Goal: Check status

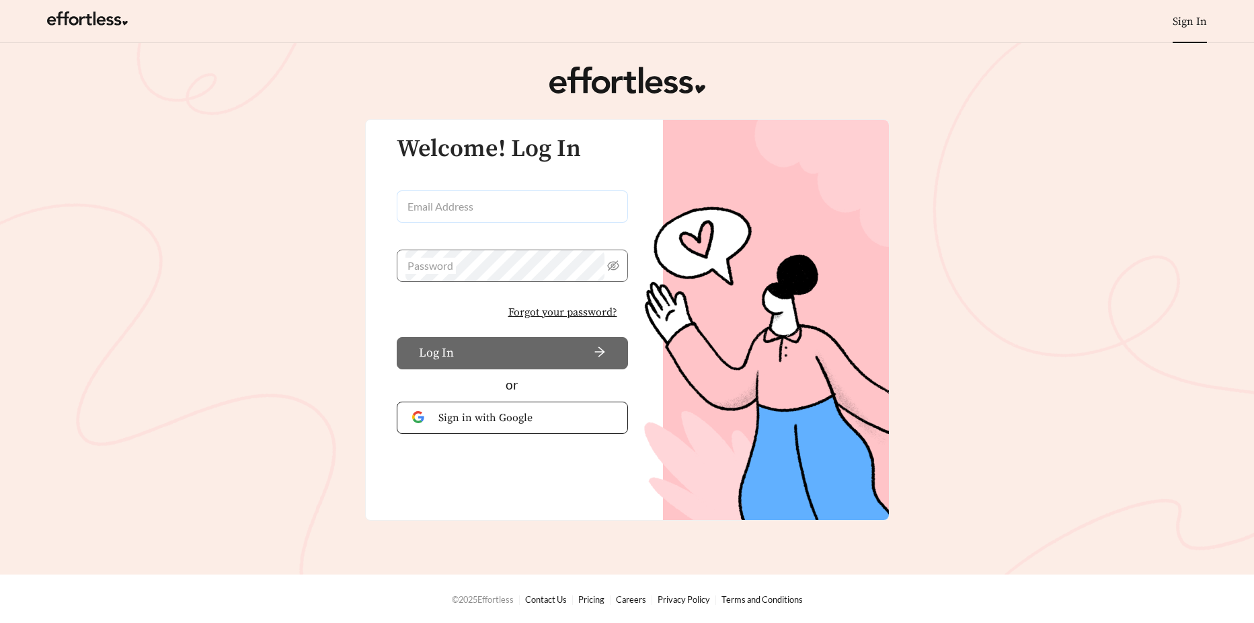
type input "**********"
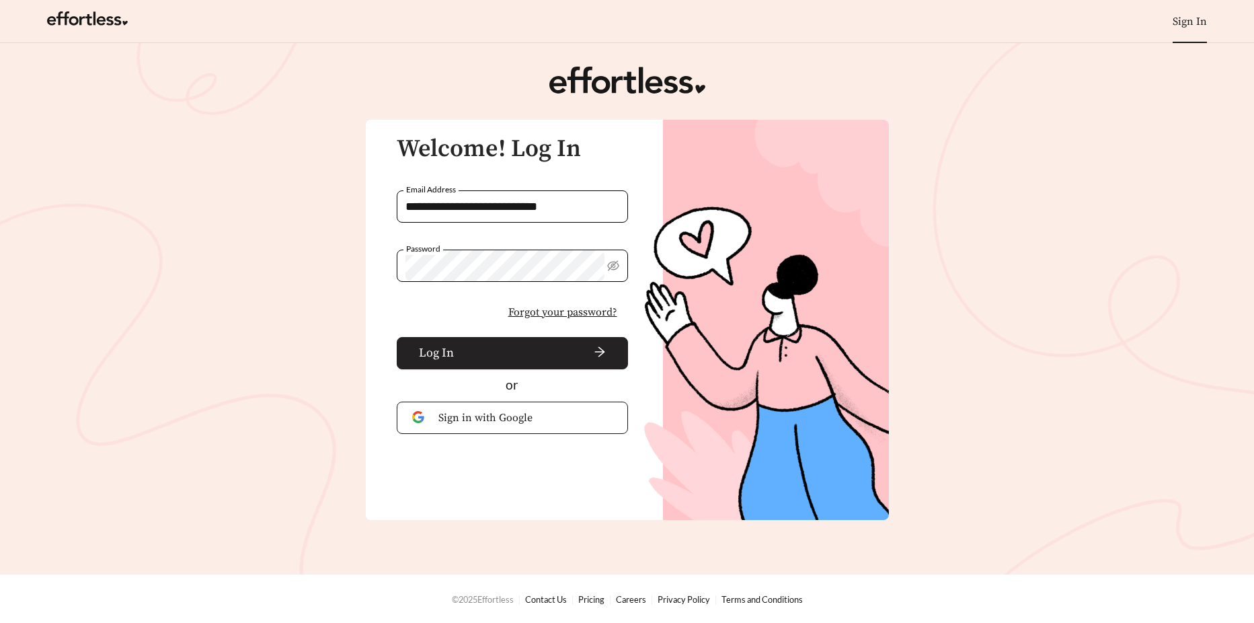
click at [472, 356] on button "Log In" at bounding box center [512, 353] width 231 height 32
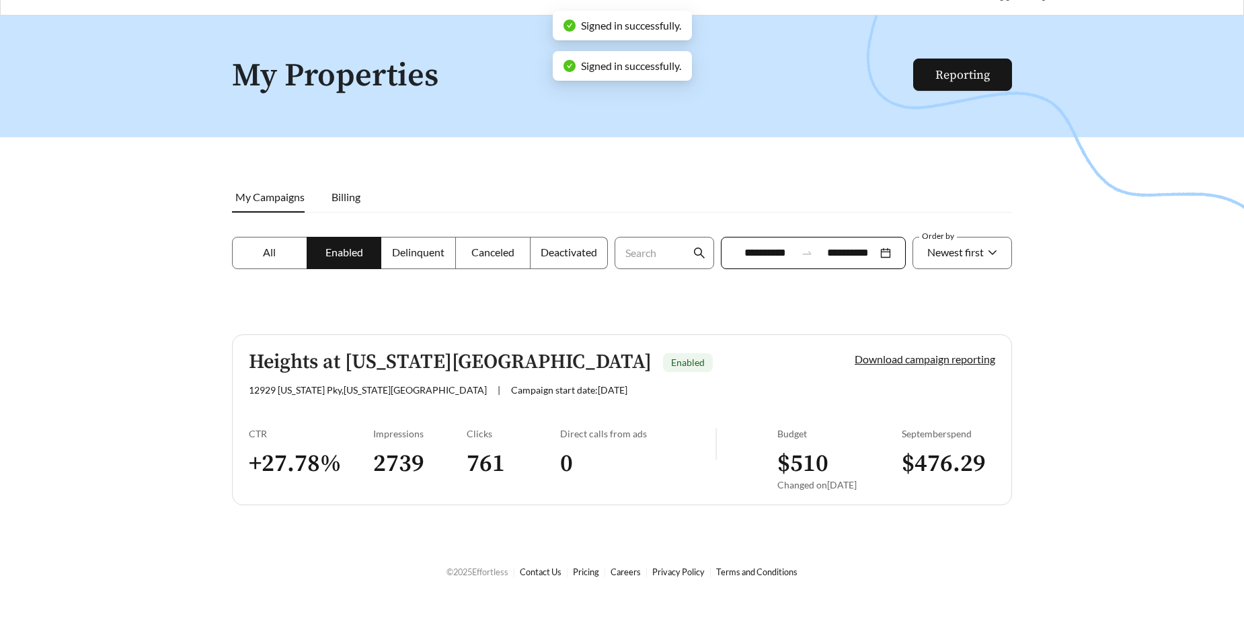
scroll to position [43, 0]
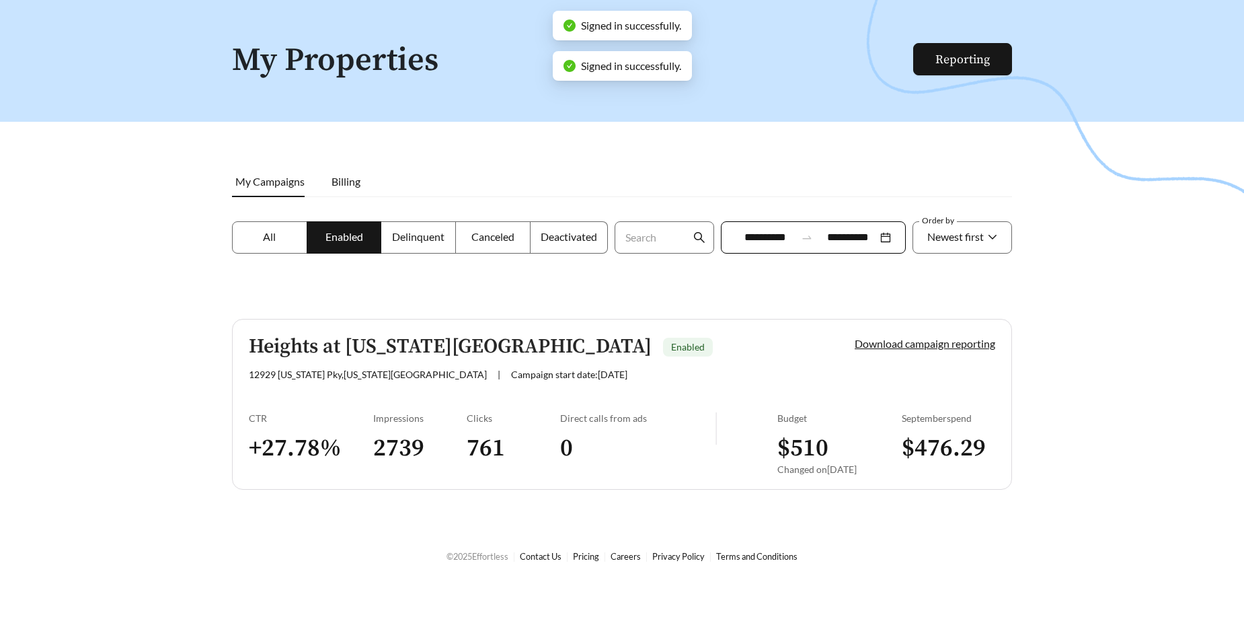
click at [424, 239] on span "Delinquent" at bounding box center [418, 236] width 52 height 13
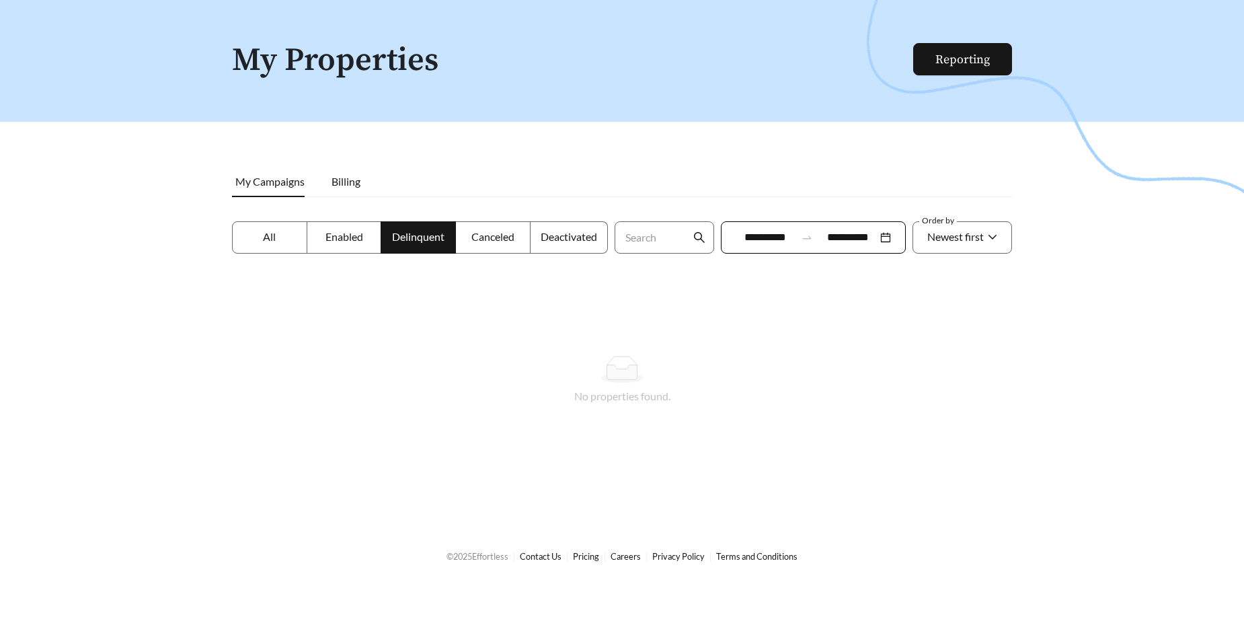
click at [272, 231] on span "All" at bounding box center [269, 236] width 13 height 13
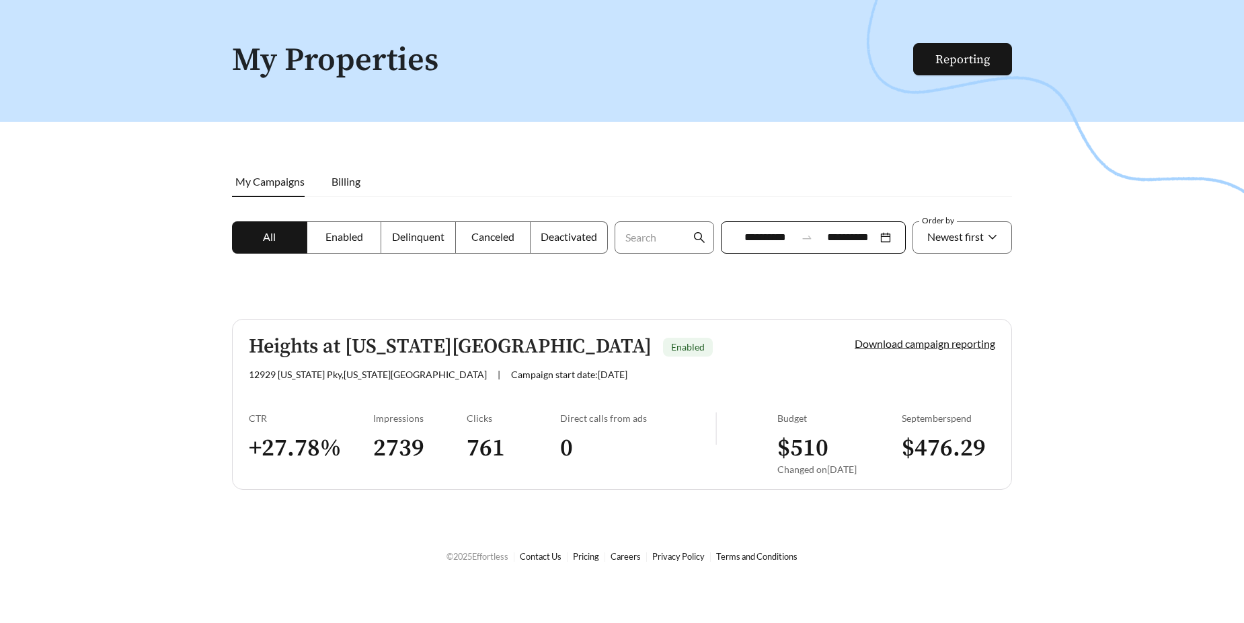
click at [497, 237] on span "Canceled" at bounding box center [492, 236] width 43 height 13
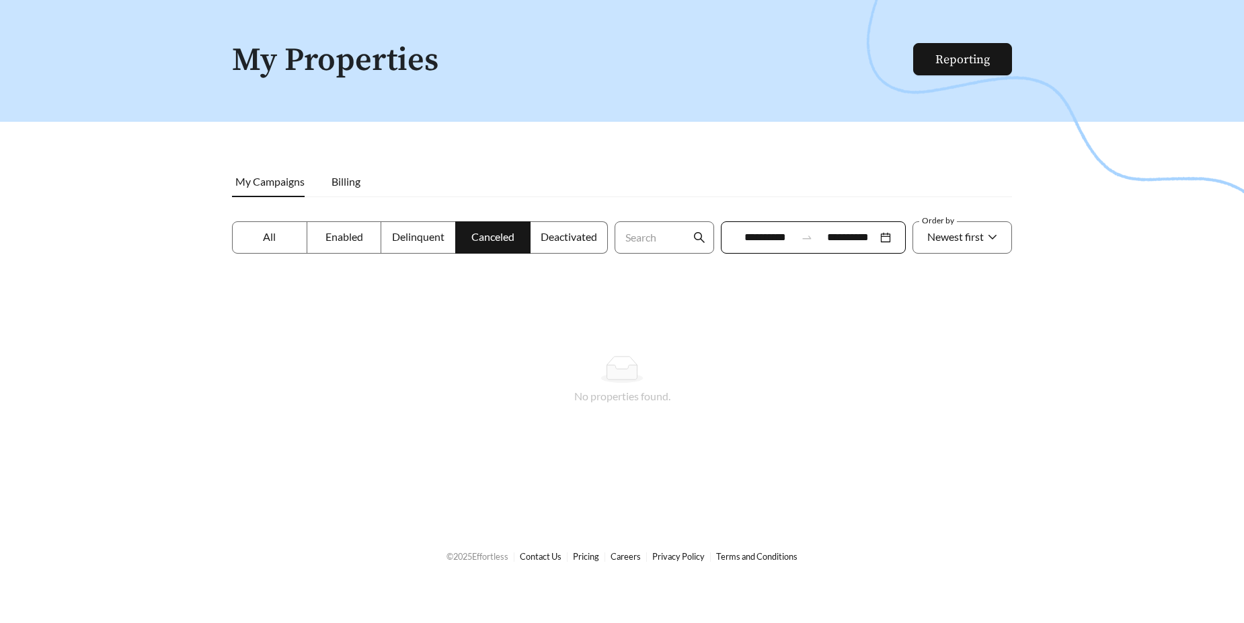
click at [572, 238] on span "Deactivated" at bounding box center [569, 236] width 56 height 13
